Goal: Task Accomplishment & Management: Manage account settings

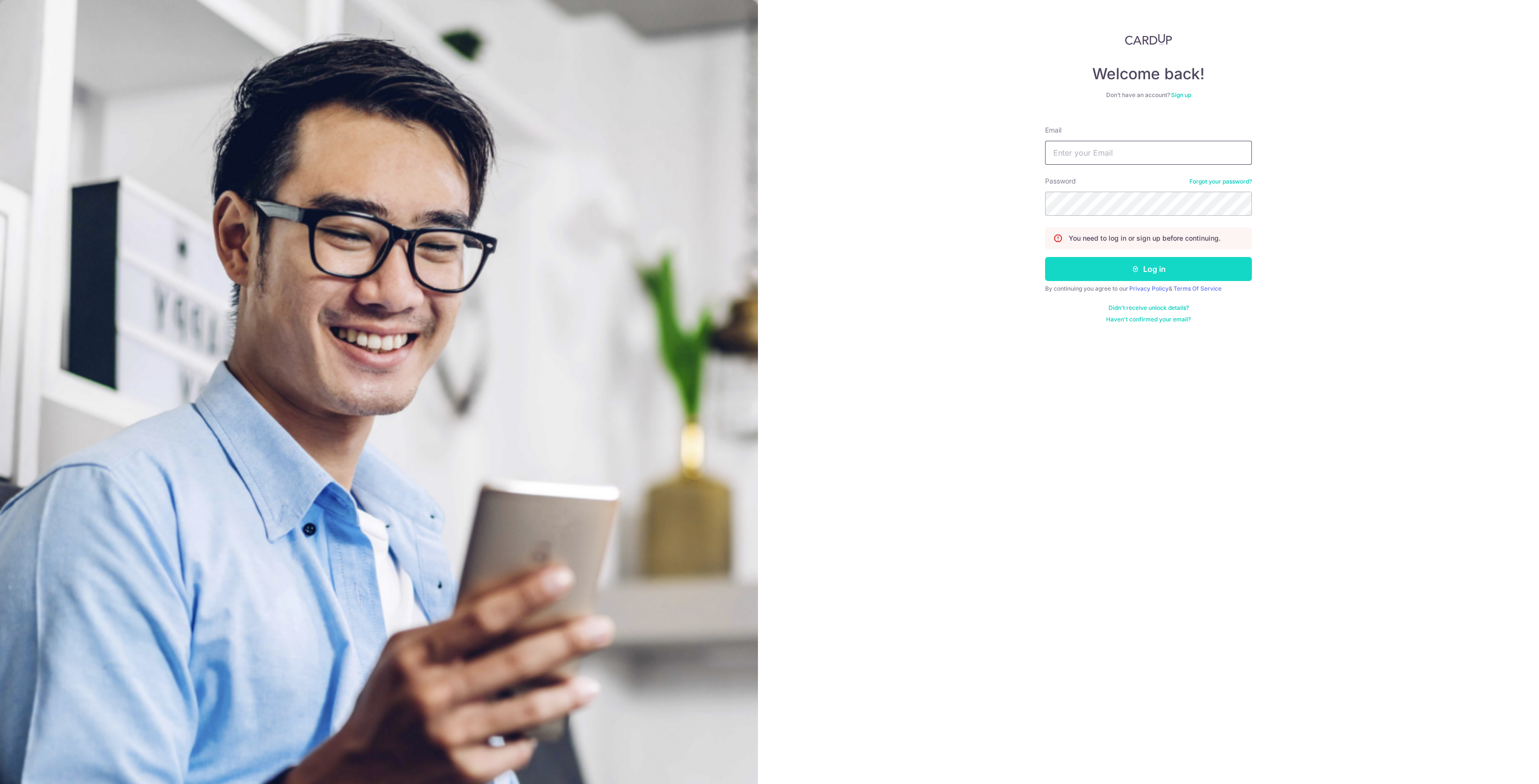
type input "[EMAIL_ADDRESS][DOMAIN_NAME]"
drag, startPoint x: 1104, startPoint y: 272, endPoint x: 1110, endPoint y: 186, distance: 86.2
click at [1104, 268] on button "Log in" at bounding box center [1148, 269] width 207 height 24
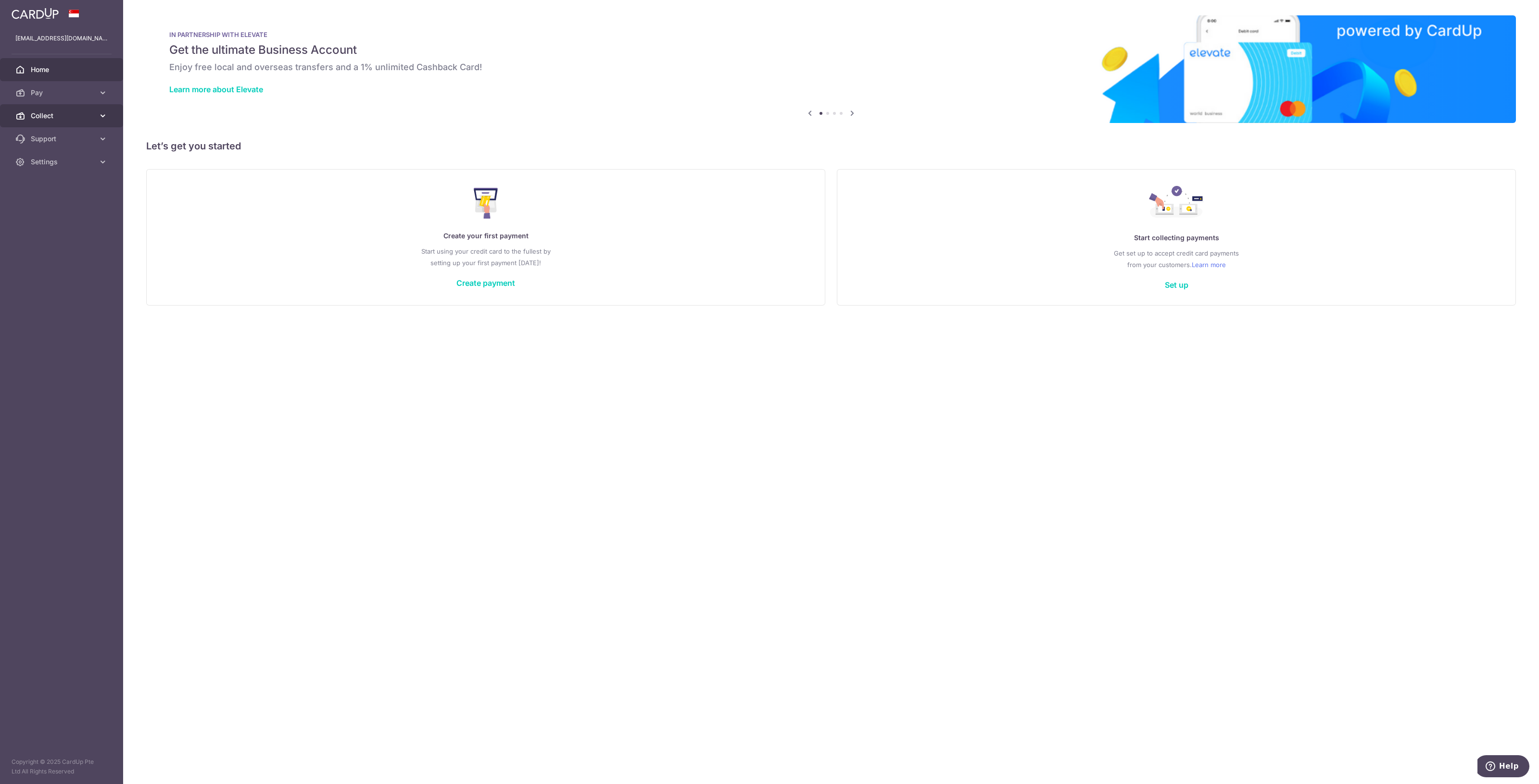
click at [48, 120] on span "Collect" at bounding box center [62, 115] width 63 height 10
click at [58, 140] on span "Dashboard" at bounding box center [62, 139] width 63 height 10
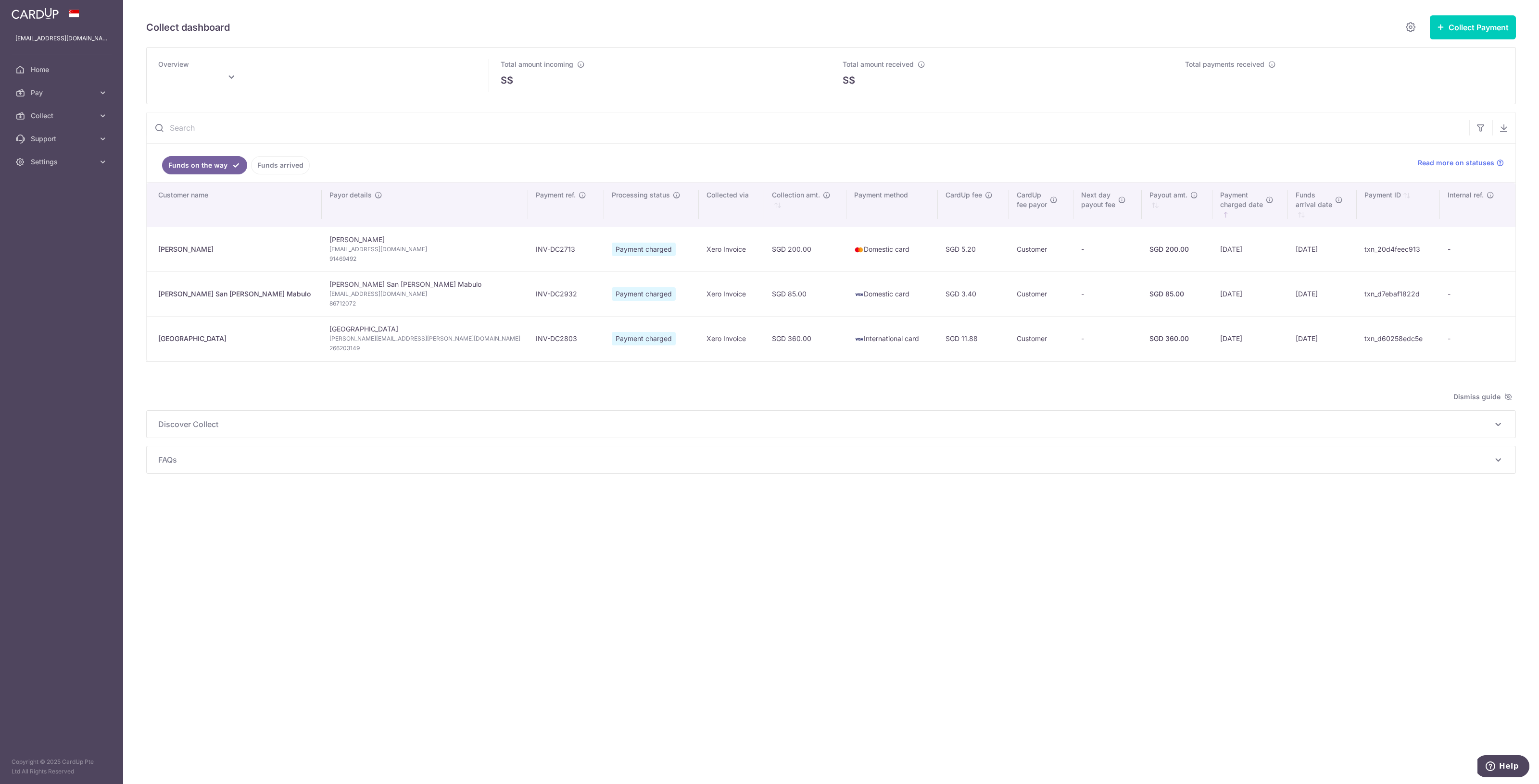
type input "[DATE]"
click at [661, 562] on div "Collect dashboard Collect Payment Create request to collect payments Custom Pay…" at bounding box center [831, 392] width 1416 height 784
